Goal: Task Accomplishment & Management: Use online tool/utility

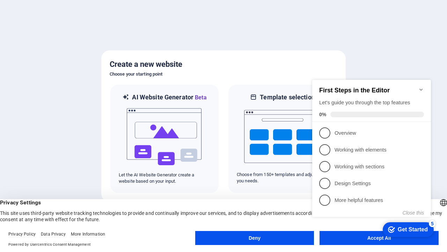
click at [255, 238] on button "Deny" at bounding box center [254, 238] width 119 height 14
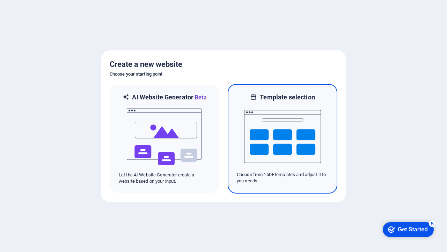
click at [283, 138] on img at bounding box center [282, 136] width 77 height 70
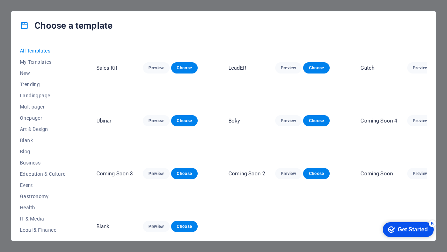
scroll to position [5474, 0]
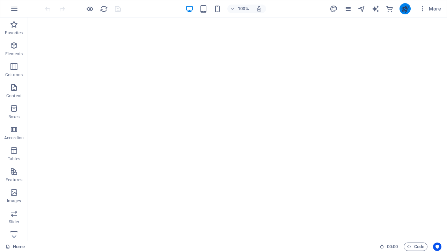
click at [405, 9] on icon "publish" at bounding box center [405, 9] width 8 height 8
